Goal: Task Accomplishment & Management: Manage account settings

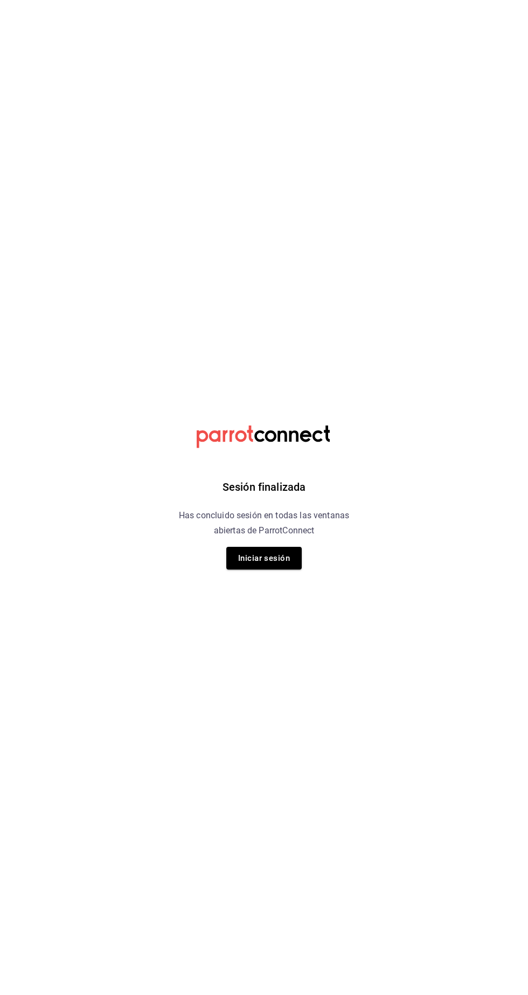
click at [276, 561] on button "Iniciar sesión" at bounding box center [263, 558] width 75 height 23
click at [276, 0] on html "Sesión finalizada Has concluido sesión en todas las ventanas abiertas de Parrot…" at bounding box center [264, 0] width 528 height 0
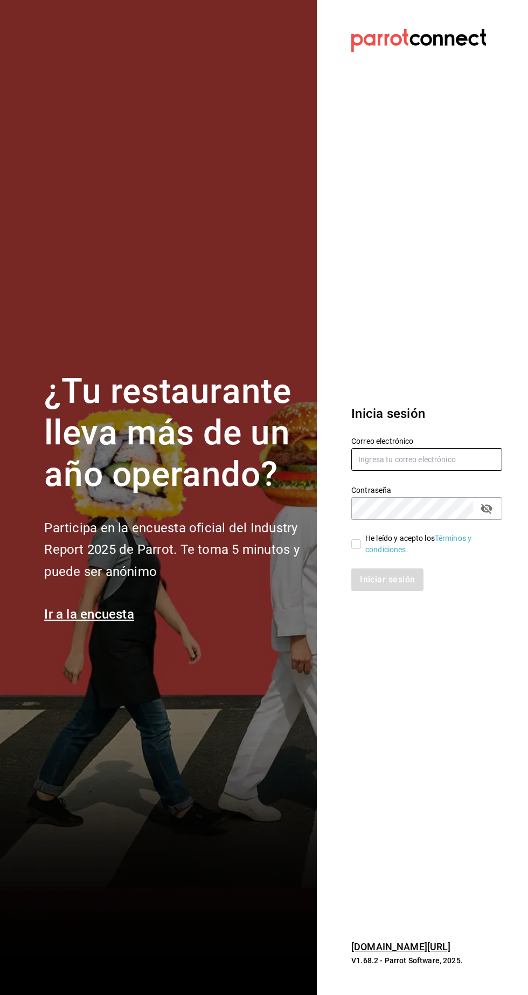
click at [391, 471] on input "text" at bounding box center [427, 459] width 151 height 23
type input "Administracion@restaurantelatino.com"
click at [356, 549] on input "He leído y acepto los Términos y condiciones." at bounding box center [357, 544] width 10 height 10
checkbox input "true"
click at [397, 591] on button "Iniciar sesión" at bounding box center [388, 579] width 73 height 23
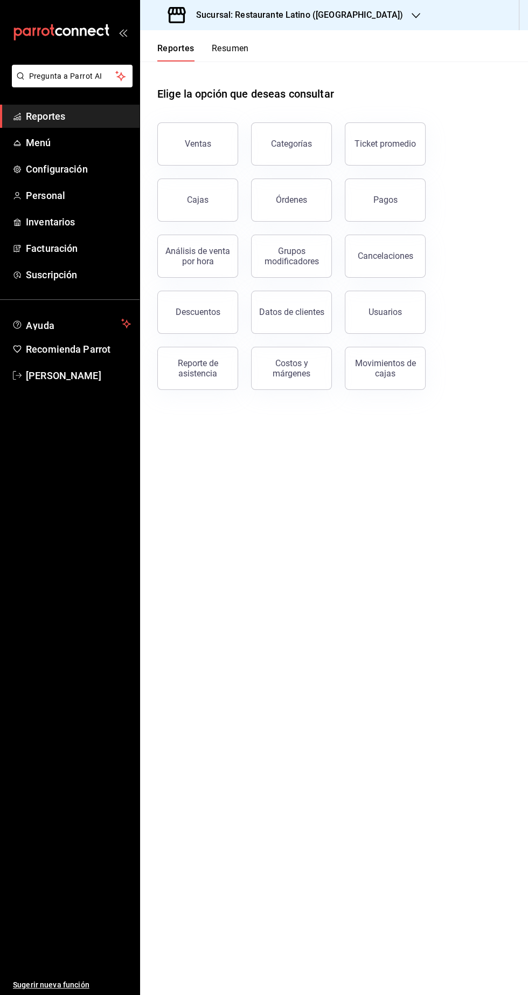
click at [343, 27] on div "Sucursal: Restaurante Latino ([GEOGRAPHIC_DATA])" at bounding box center [287, 15] width 276 height 30
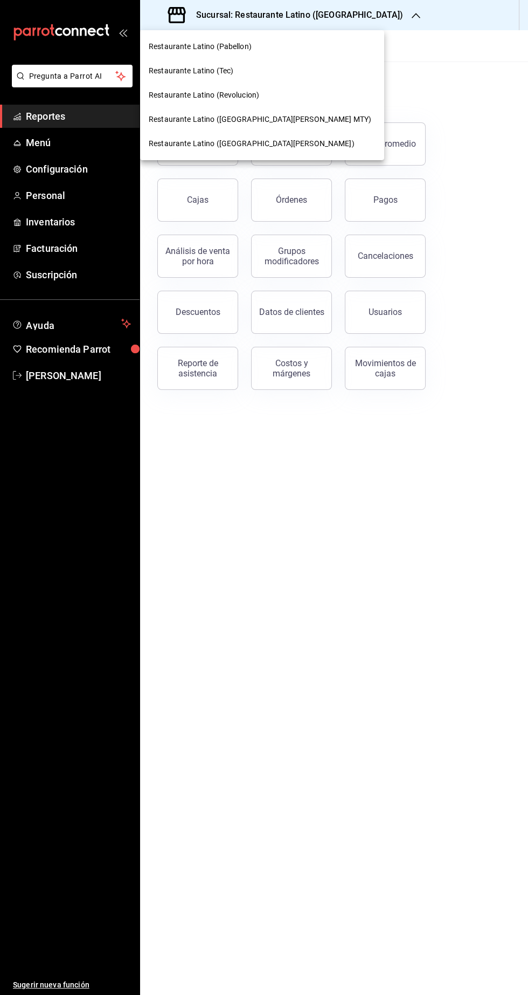
click at [361, 16] on div at bounding box center [264, 497] width 528 height 995
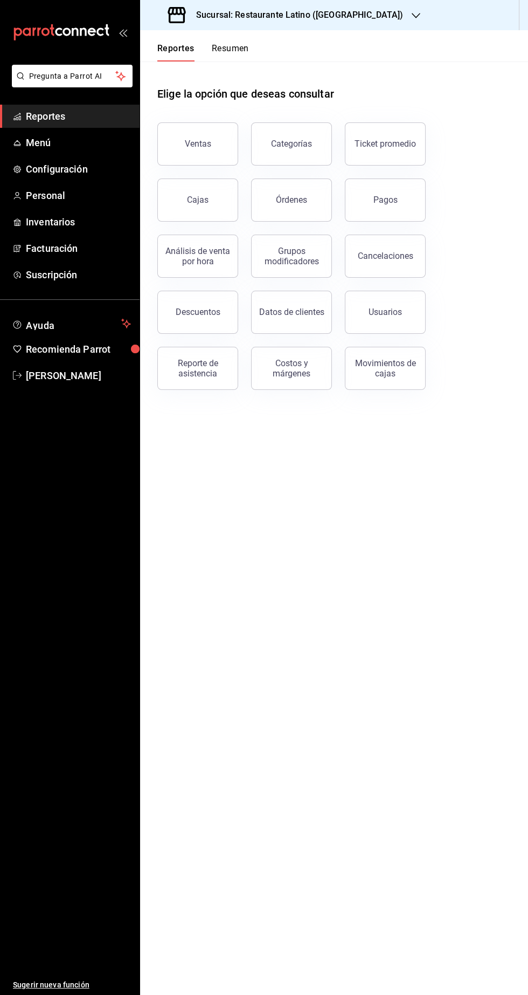
click at [340, 23] on div "Sucursal: Restaurante Latino ([GEOGRAPHIC_DATA])" at bounding box center [287, 15] width 276 height 30
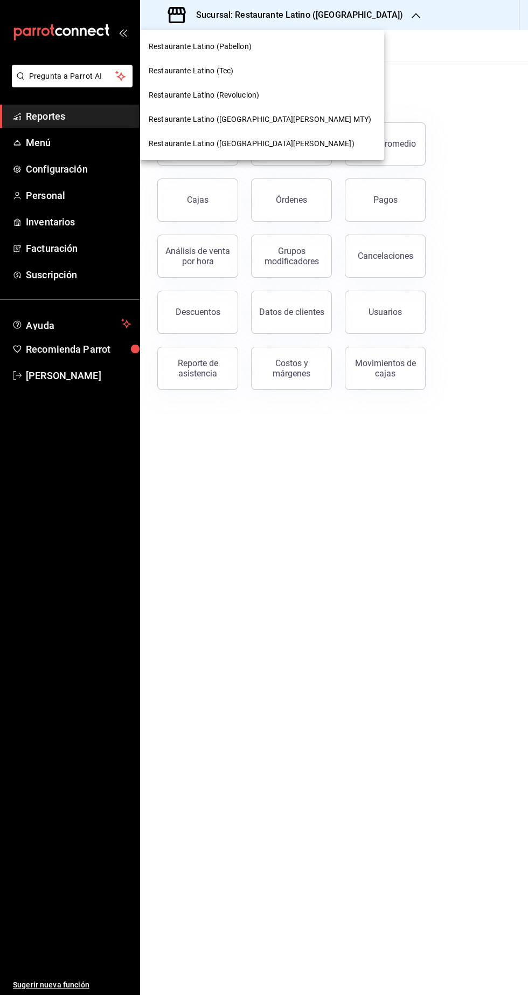
click at [269, 142] on div "Restaurante Latino ([GEOGRAPHIC_DATA][PERSON_NAME])" at bounding box center [262, 143] width 227 height 11
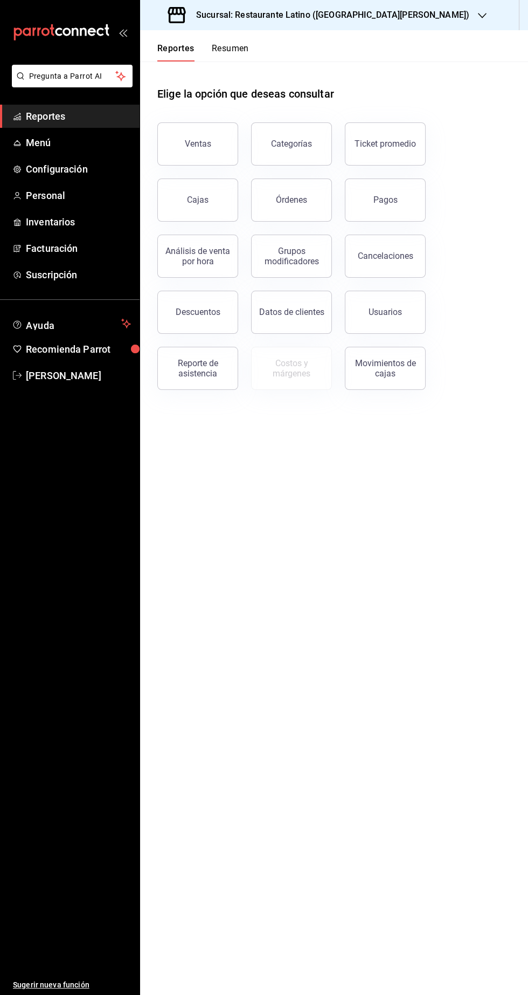
click at [350, 23] on div "Sucursal: Restaurante Latino ([GEOGRAPHIC_DATA][PERSON_NAME])" at bounding box center [320, 15] width 342 height 30
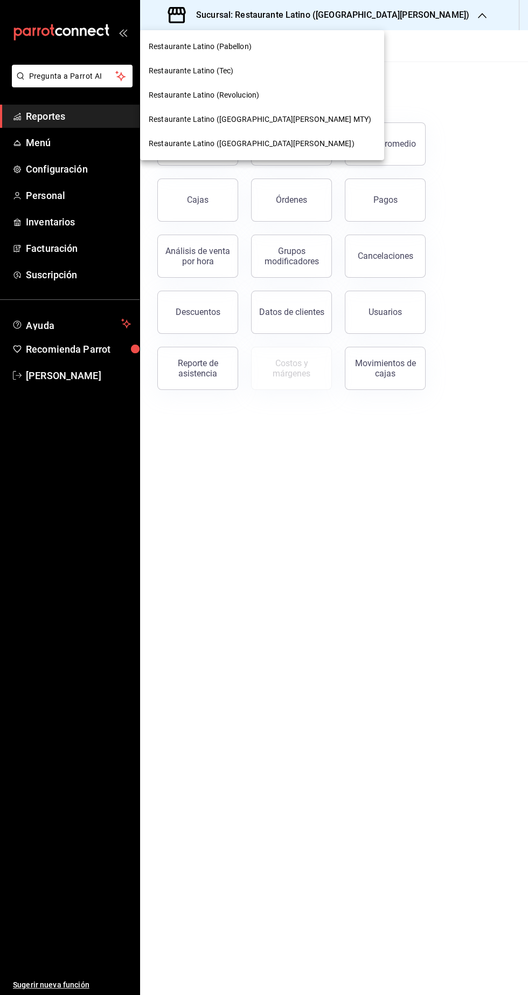
click at [242, 119] on span "Restaurante Latino ([GEOGRAPHIC_DATA][PERSON_NAME] MTY)" at bounding box center [260, 119] width 223 height 11
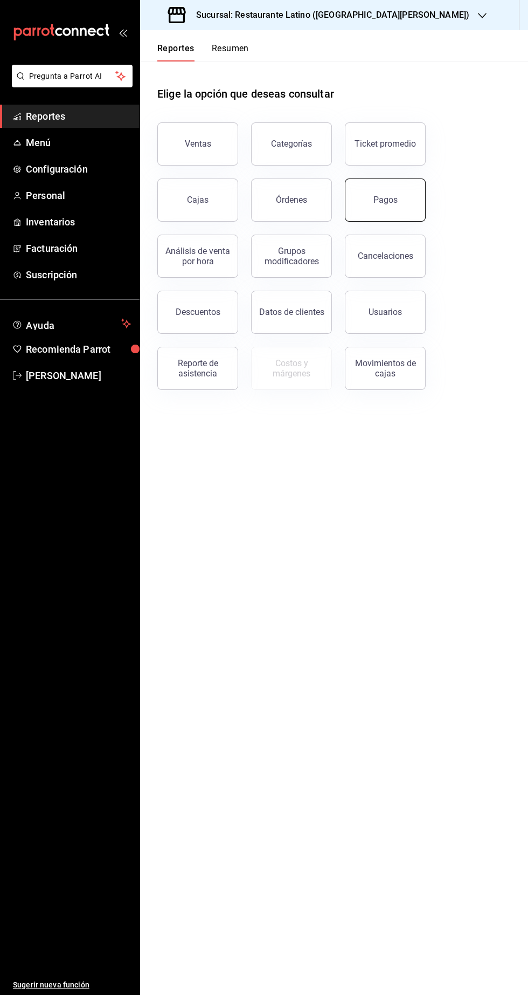
click at [384, 208] on button "Pagos" at bounding box center [385, 199] width 81 height 43
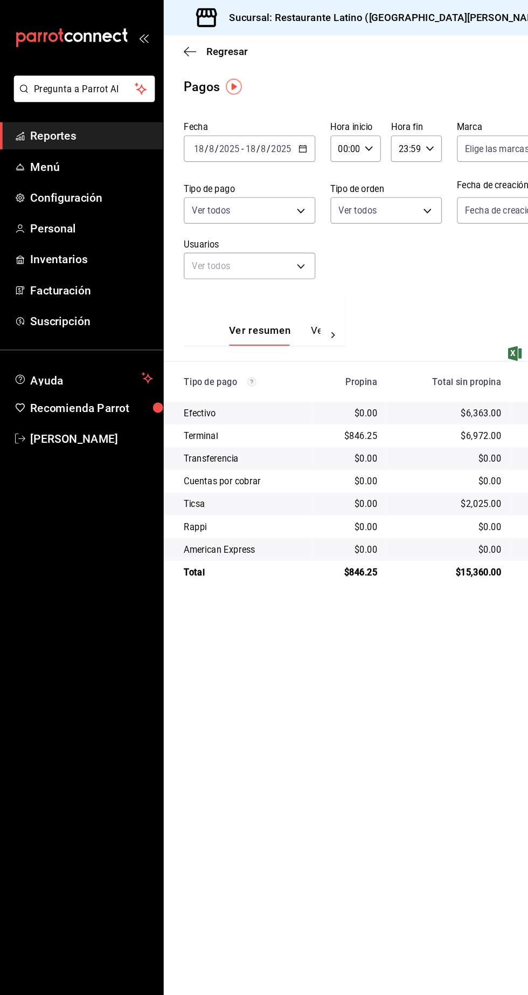
click at [90, 113] on span "Reportes" at bounding box center [78, 116] width 105 height 15
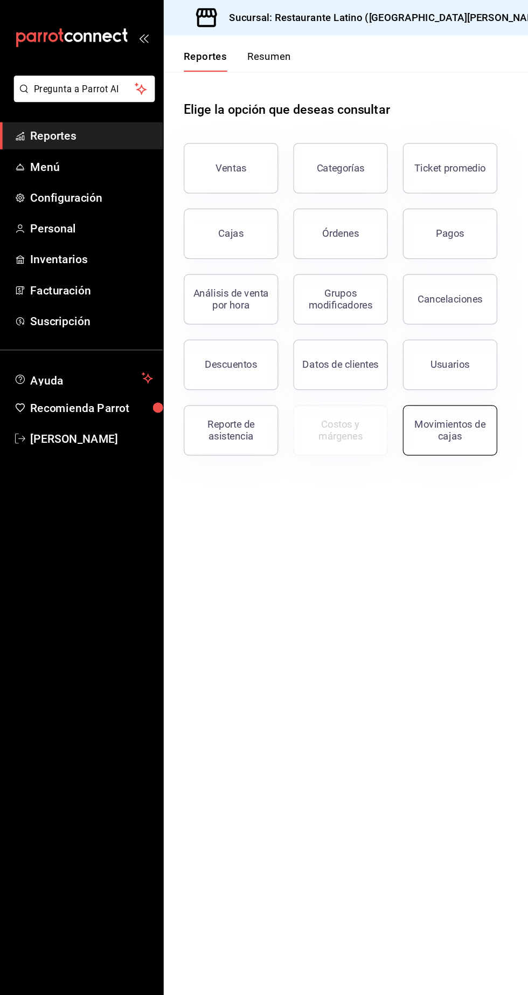
click at [409, 386] on button "Movimientos de cajas" at bounding box center [385, 368] width 81 height 43
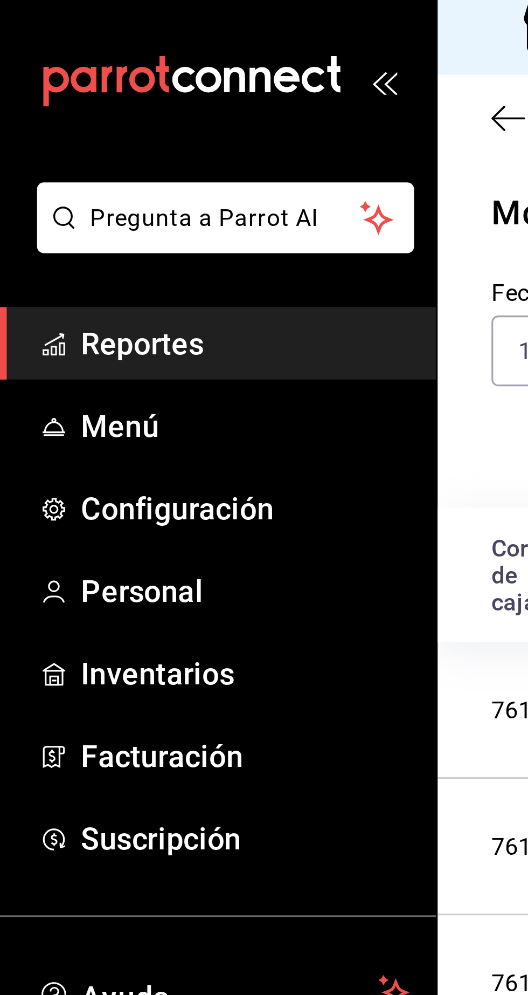
click at [84, 114] on span "Reportes" at bounding box center [78, 116] width 105 height 15
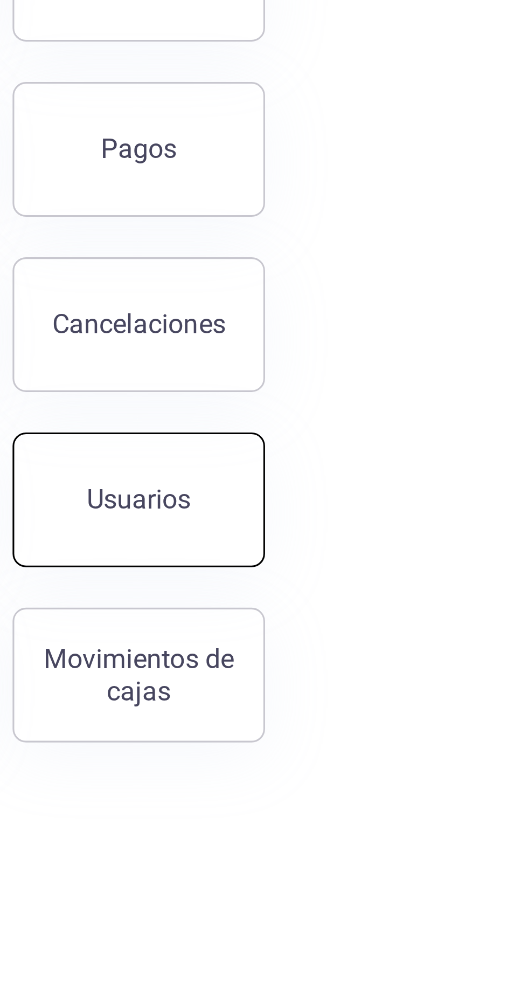
click at [397, 306] on button "Usuarios" at bounding box center [385, 312] width 81 height 43
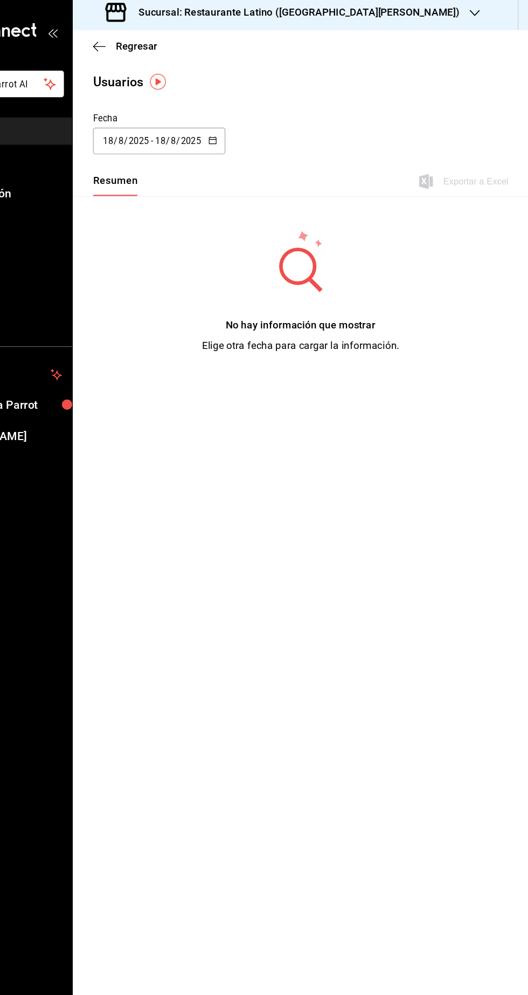
click at [225, 124] on input "8" at bounding box center [225, 124] width 5 height 9
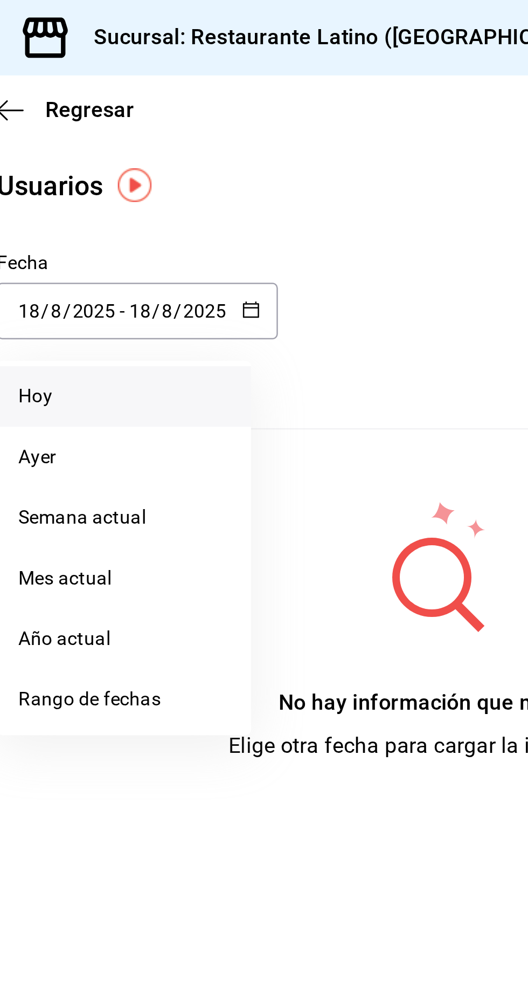
click at [185, 162] on li "Hoy" at bounding box center [208, 159] width 102 height 24
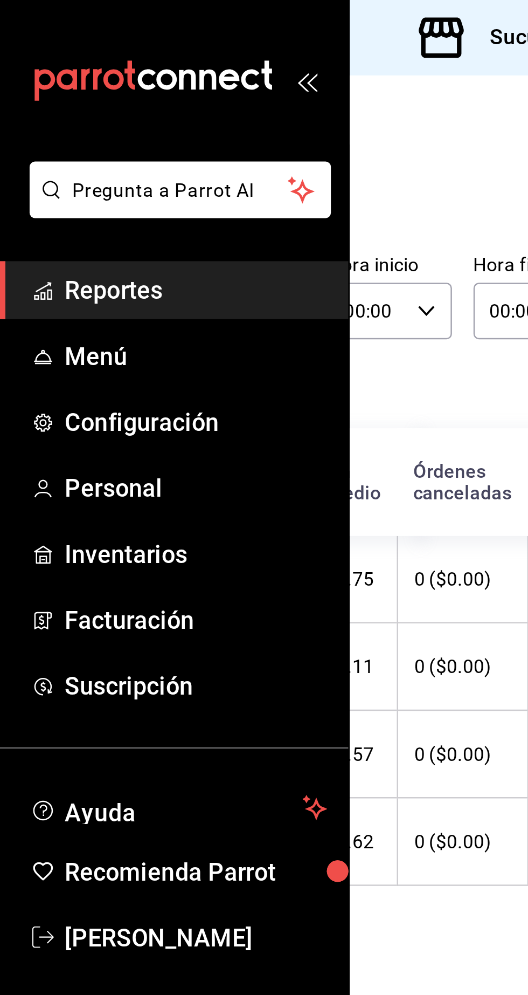
scroll to position [0, 194]
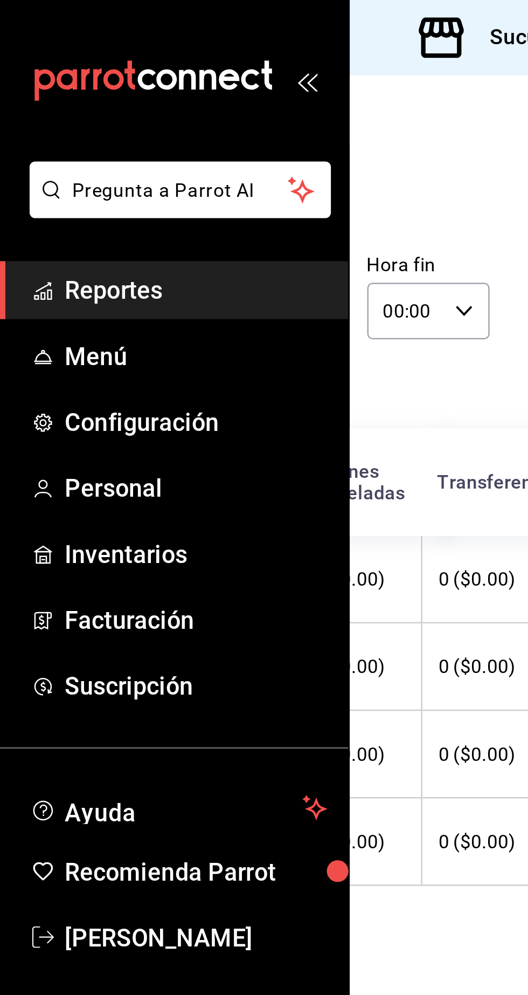
click at [142, 285] on th "0 ($0.00)" at bounding box center [142, 267] width 52 height 35
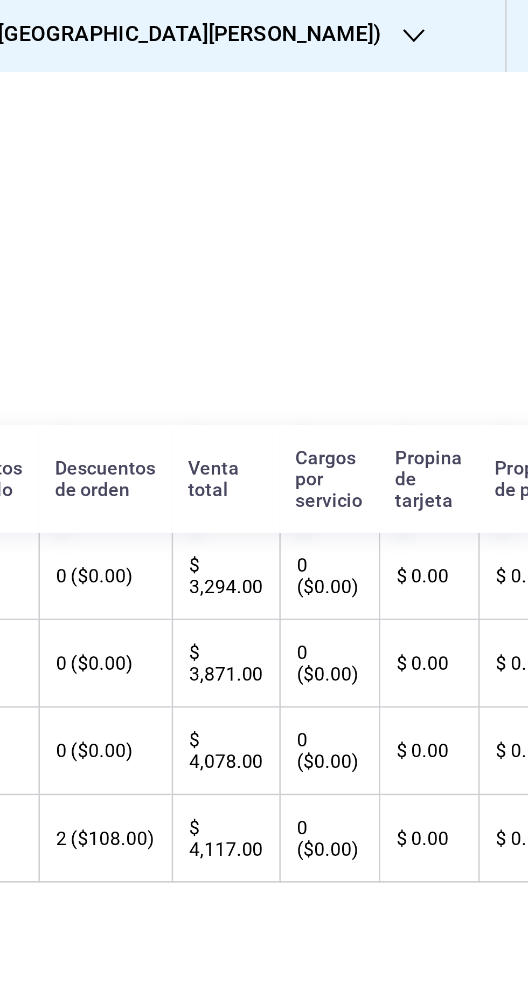
scroll to position [0, 0]
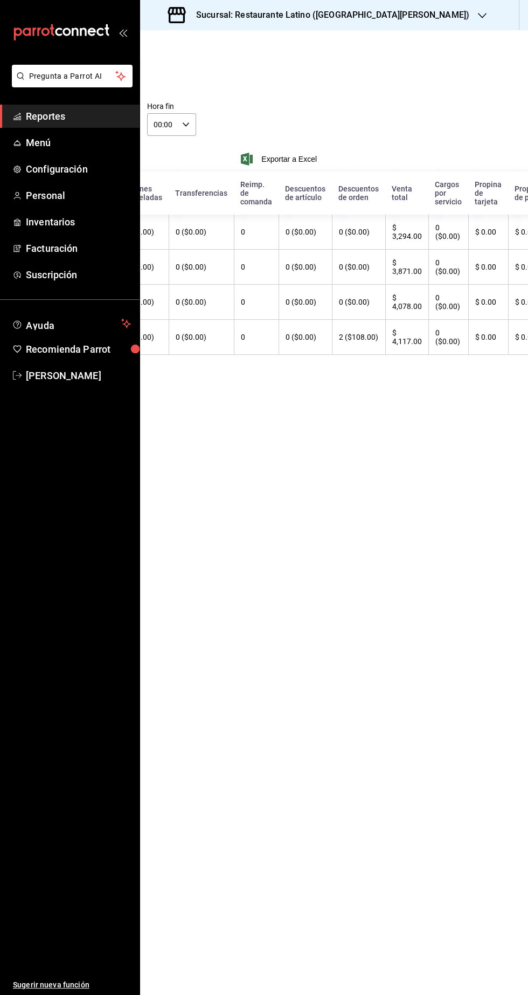
click at [109, 109] on span "Reportes" at bounding box center [78, 116] width 105 height 15
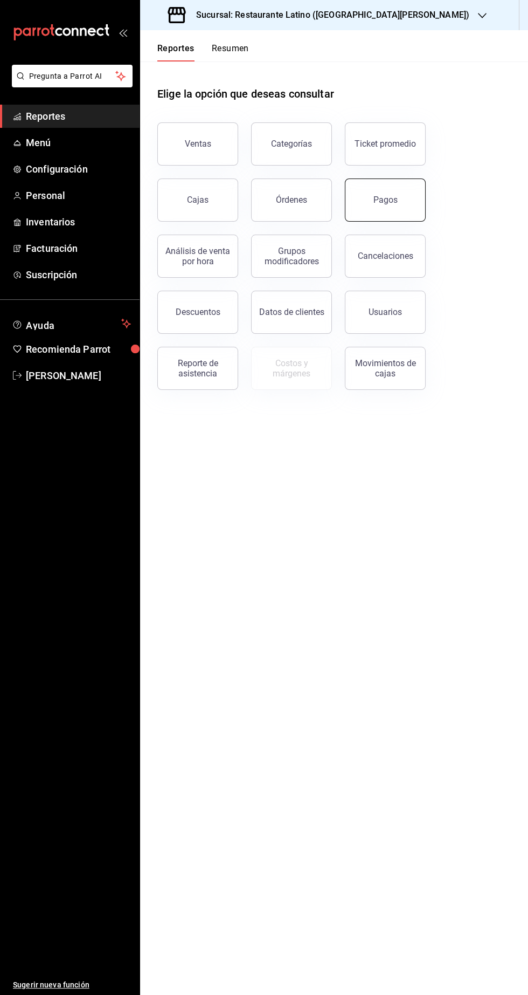
click at [409, 194] on button "Pagos" at bounding box center [385, 199] width 81 height 43
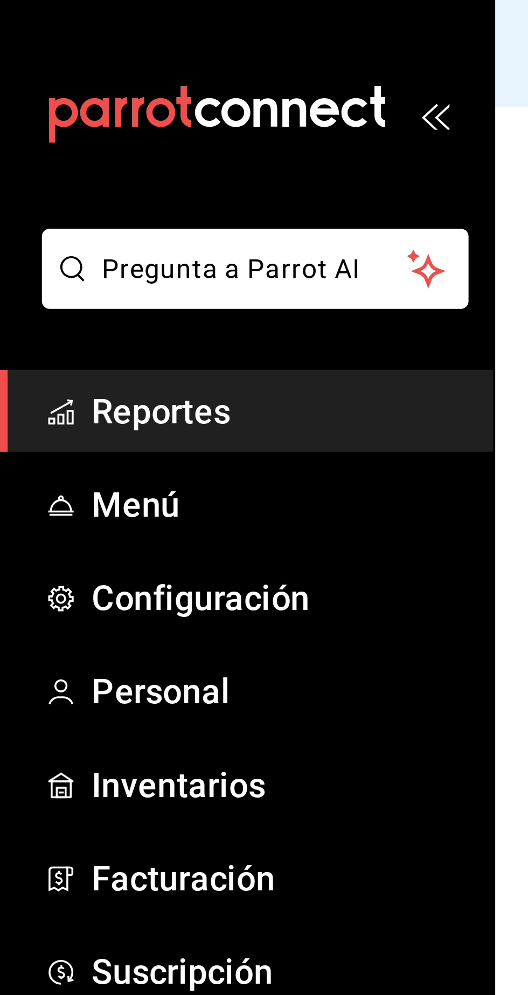
click at [84, 113] on span "Reportes" at bounding box center [78, 116] width 105 height 15
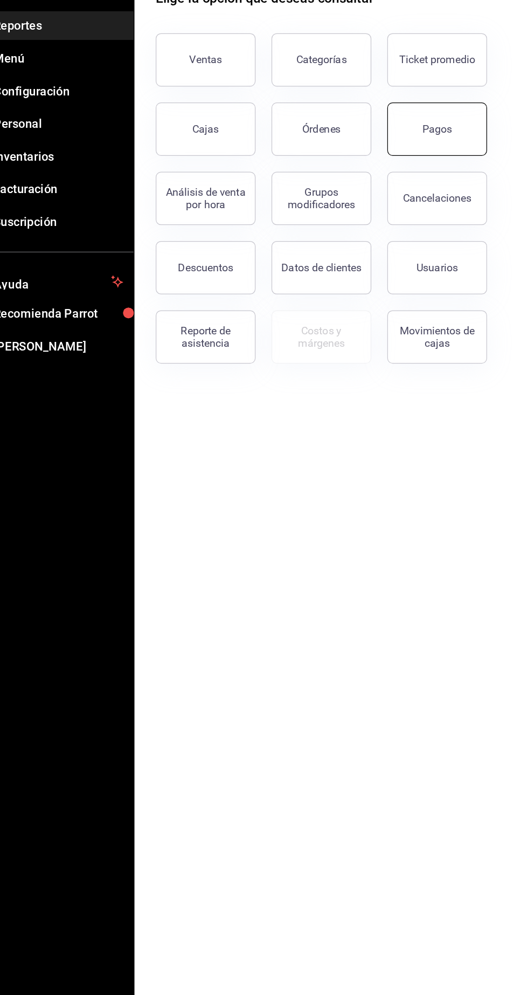
click at [386, 208] on button "Pagos" at bounding box center [385, 199] width 81 height 43
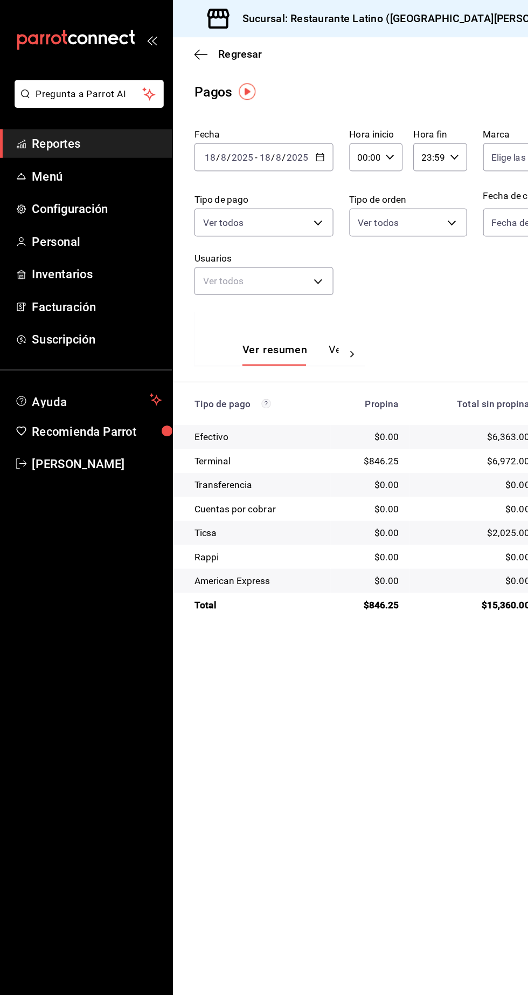
click at [47, 117] on span "Reportes" at bounding box center [78, 116] width 105 height 15
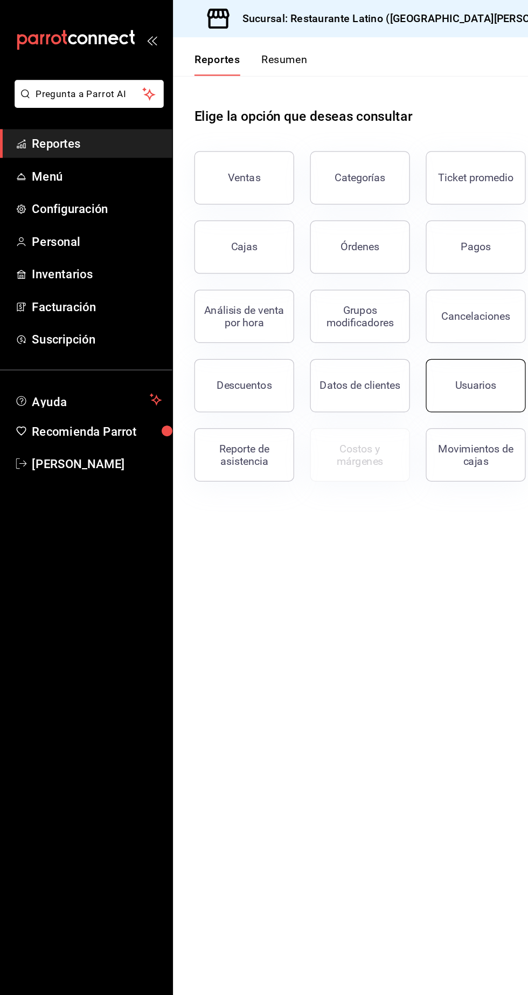
click at [375, 320] on button "Usuarios" at bounding box center [385, 312] width 81 height 43
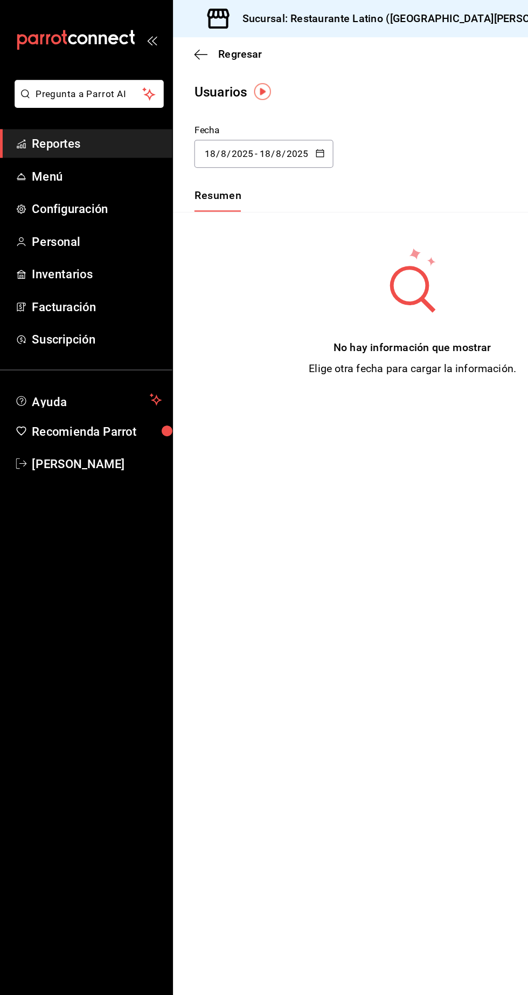
click at [170, 125] on input "18" at bounding box center [171, 124] width 10 height 9
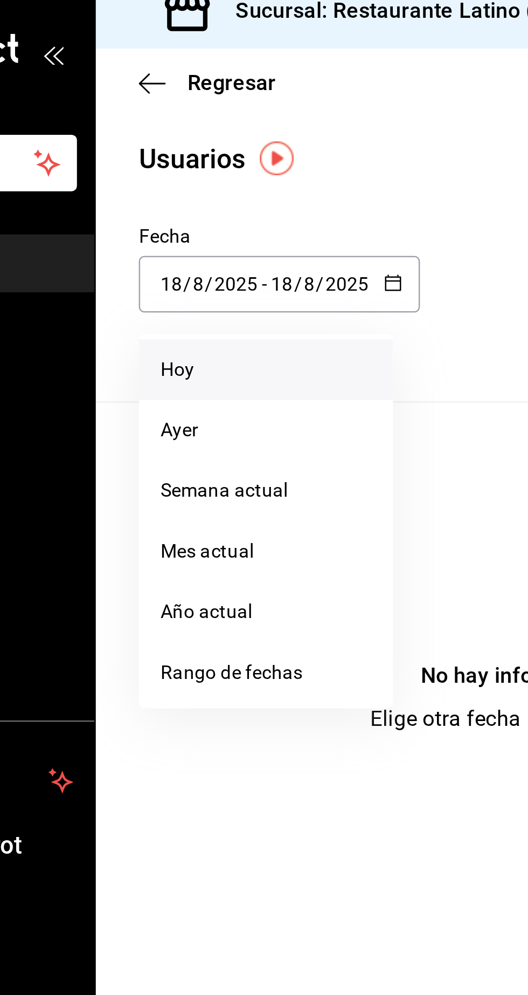
click at [163, 166] on li "Hoy" at bounding box center [208, 159] width 102 height 24
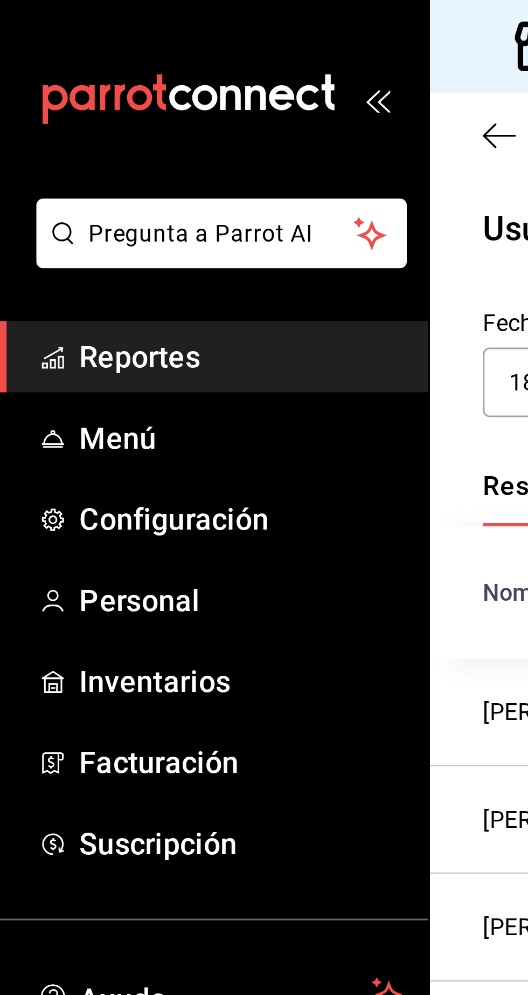
click at [85, 114] on span "Reportes" at bounding box center [78, 116] width 105 height 15
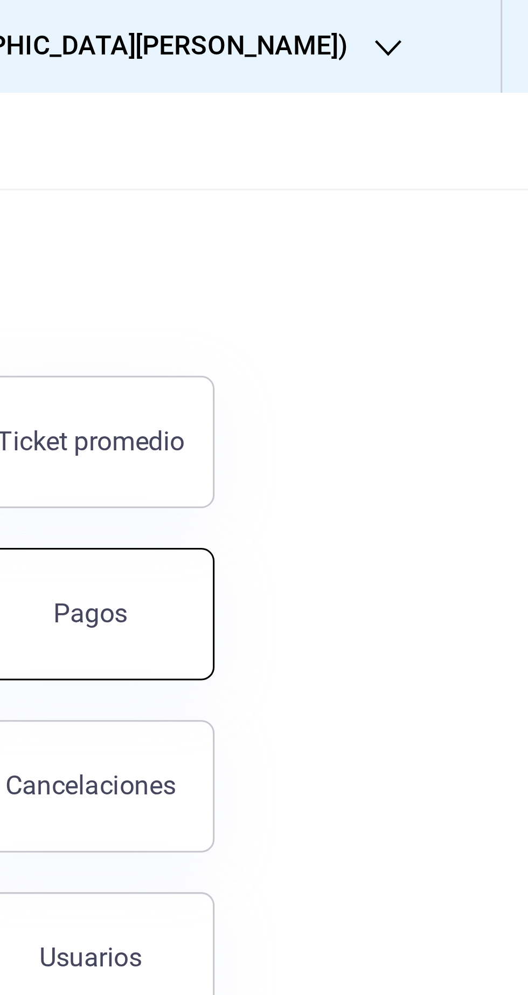
click at [405, 207] on button "Pagos" at bounding box center [385, 199] width 81 height 43
